Goal: Navigation & Orientation: Find specific page/section

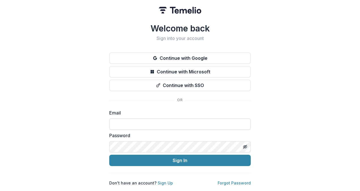
click at [139, 120] on input at bounding box center [180, 123] width 142 height 11
type input "**********"
click at [109, 155] on button "Sign In" at bounding box center [180, 160] width 142 height 11
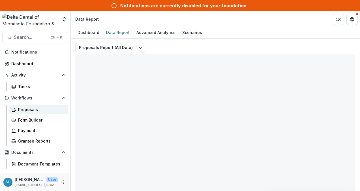
click at [30, 108] on div "Proposals" at bounding box center [41, 109] width 46 height 6
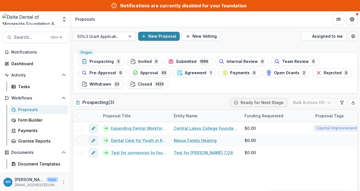
click at [107, 36] on div at bounding box center [99, 36] width 44 height 7
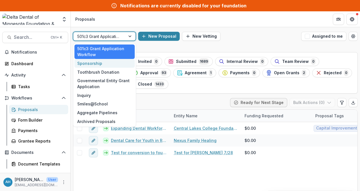
click at [93, 64] on div "Sponsorship" at bounding box center [104, 63] width 60 height 9
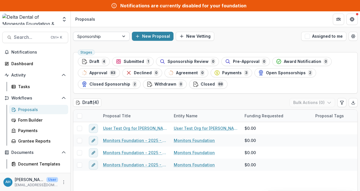
click at [91, 35] on div at bounding box center [96, 36] width 38 height 7
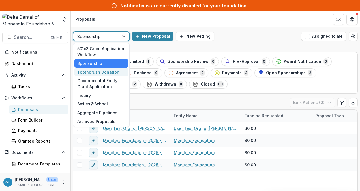
click at [93, 74] on div "Toothbrush Donation" at bounding box center [101, 72] width 54 height 9
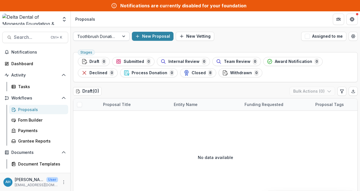
click at [105, 37] on div at bounding box center [96, 36] width 38 height 7
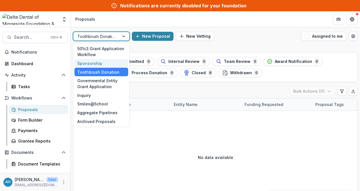
click at [94, 63] on div "Sponsorship" at bounding box center [101, 63] width 54 height 9
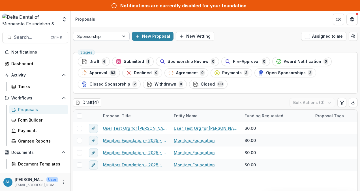
click at [105, 37] on div at bounding box center [96, 36] width 38 height 7
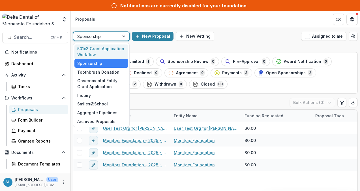
click at [96, 51] on div "501c3 Grant Application Workflow" at bounding box center [101, 51] width 54 height 15
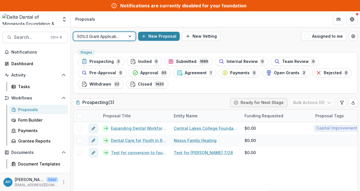
click at [97, 36] on div at bounding box center [99, 36] width 44 height 7
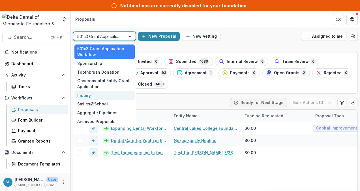
click at [86, 96] on div "Inquiry" at bounding box center [104, 95] width 60 height 9
